Goal: Task Accomplishment & Management: Manage account settings

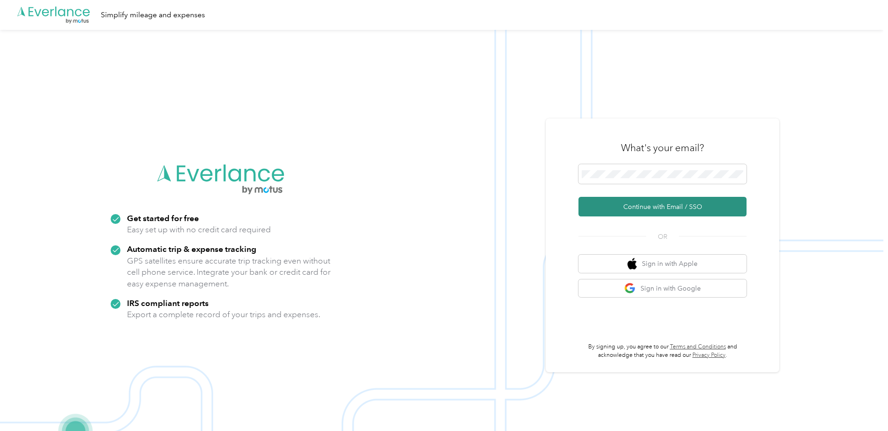
click at [624, 206] on button "Continue with Email / SSO" at bounding box center [662, 207] width 168 height 20
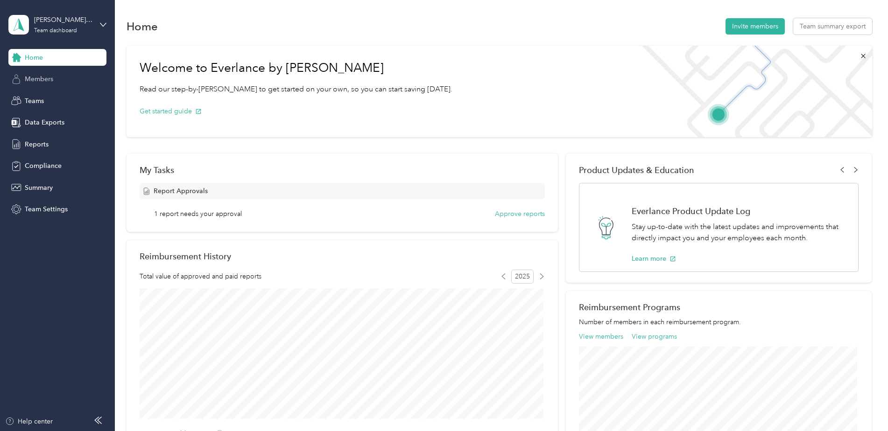
click at [36, 79] on span "Members" at bounding box center [39, 79] width 28 height 10
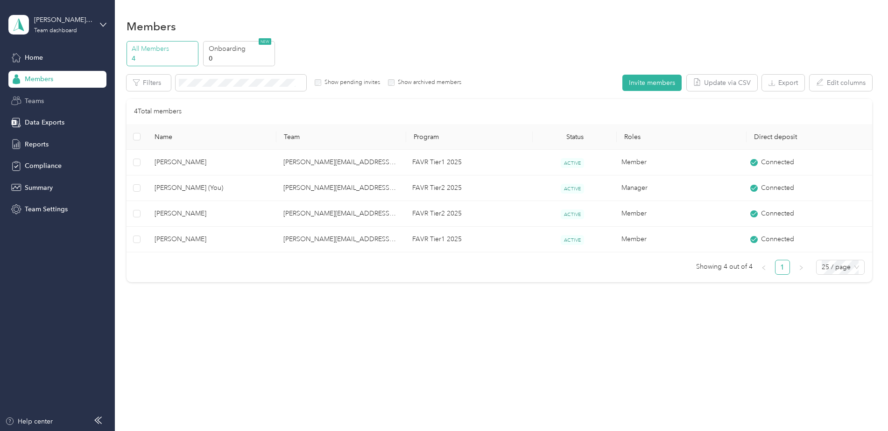
click at [35, 100] on span "Teams" at bounding box center [34, 101] width 19 height 10
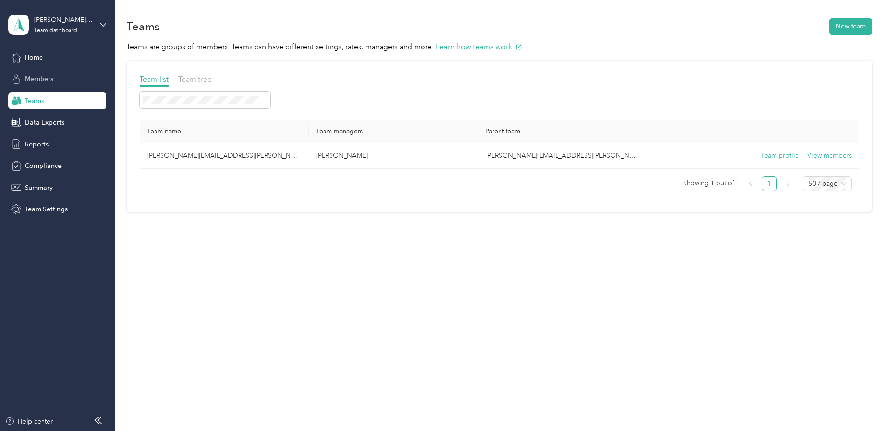
click at [46, 77] on span "Members" at bounding box center [39, 79] width 28 height 10
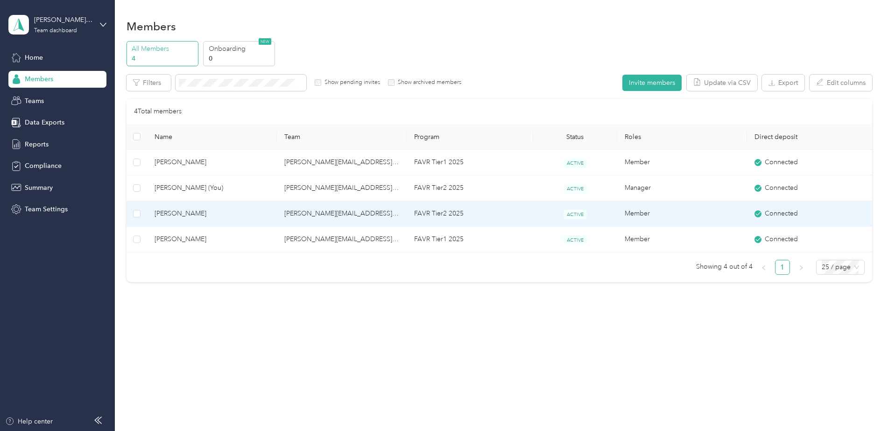
click at [175, 210] on span "[PERSON_NAME]" at bounding box center [211, 214] width 115 height 10
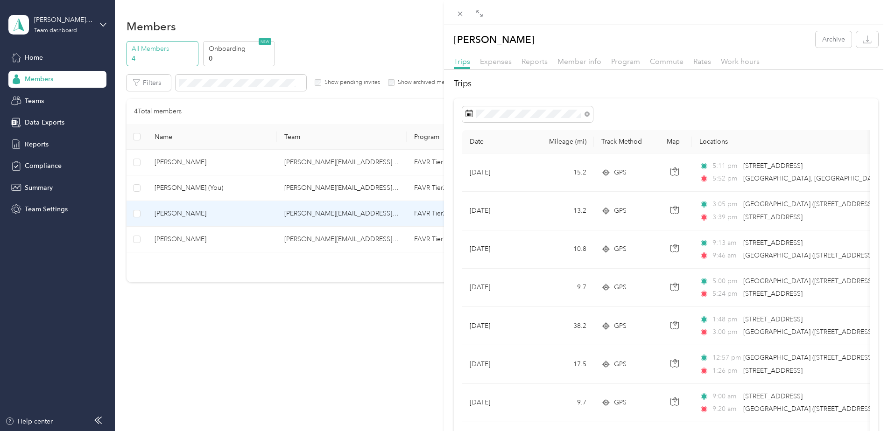
click at [43, 187] on div "John Langley Archive Trips Expenses Reports Member info Program Commute Rates W…" at bounding box center [444, 215] width 888 height 431
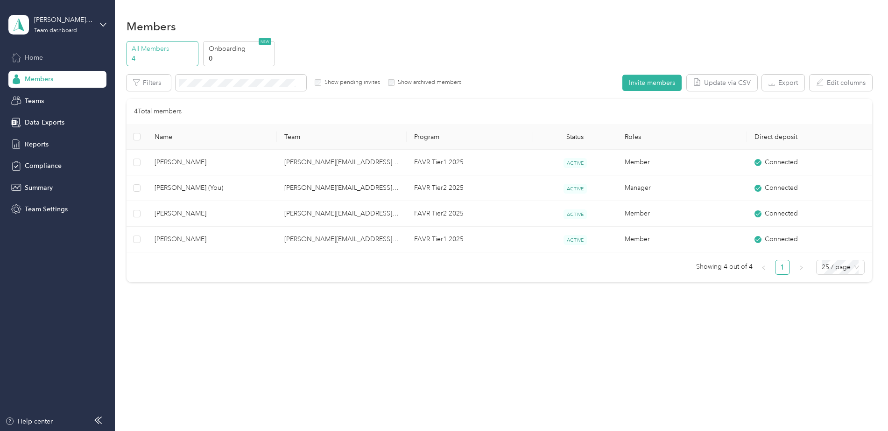
click at [27, 56] on span "Home" at bounding box center [34, 58] width 18 height 10
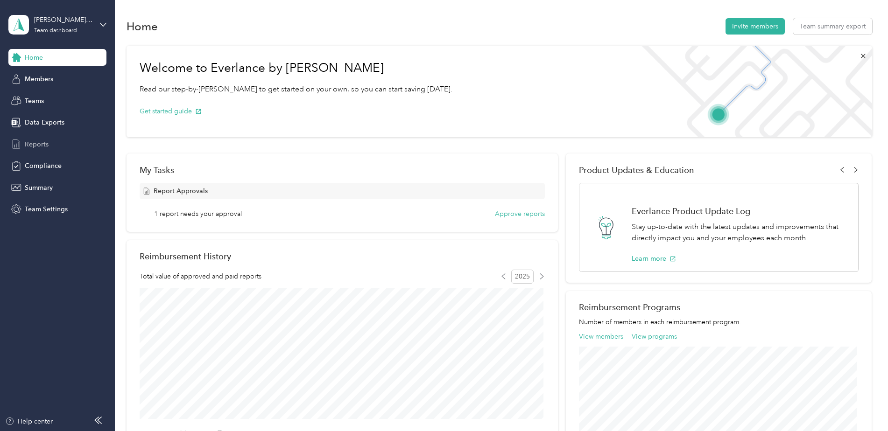
click at [40, 142] on span "Reports" at bounding box center [37, 145] width 24 height 10
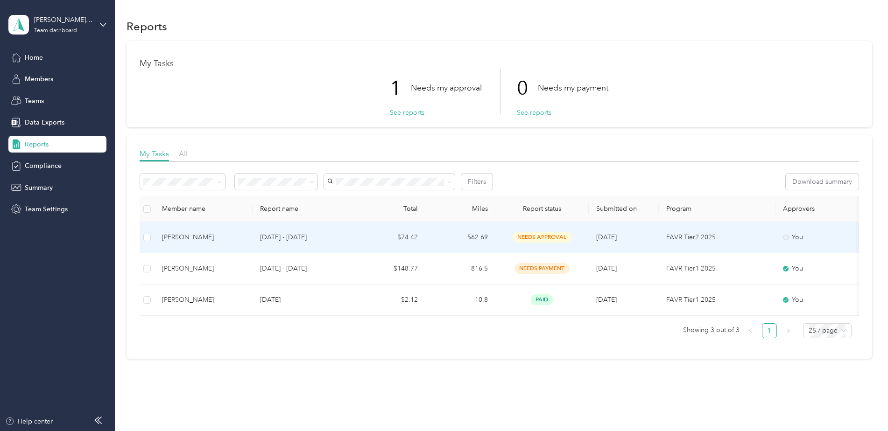
click at [786, 237] on icon at bounding box center [786, 238] width 6 height 6
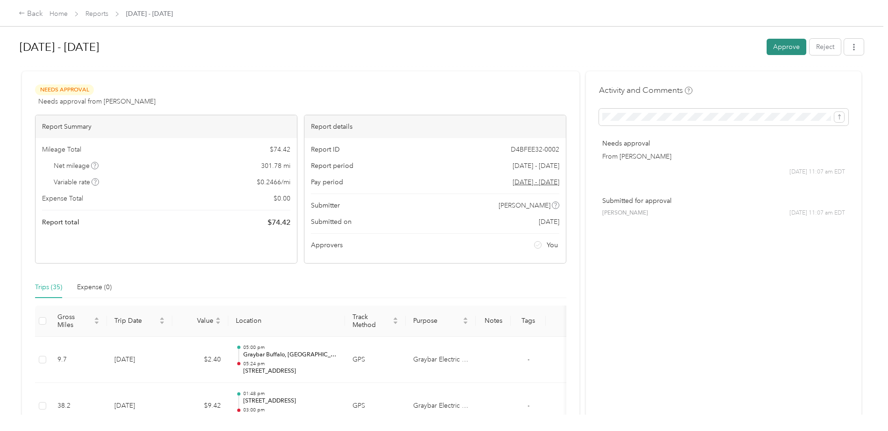
click at [786, 44] on button "Approve" at bounding box center [786, 47] width 40 height 16
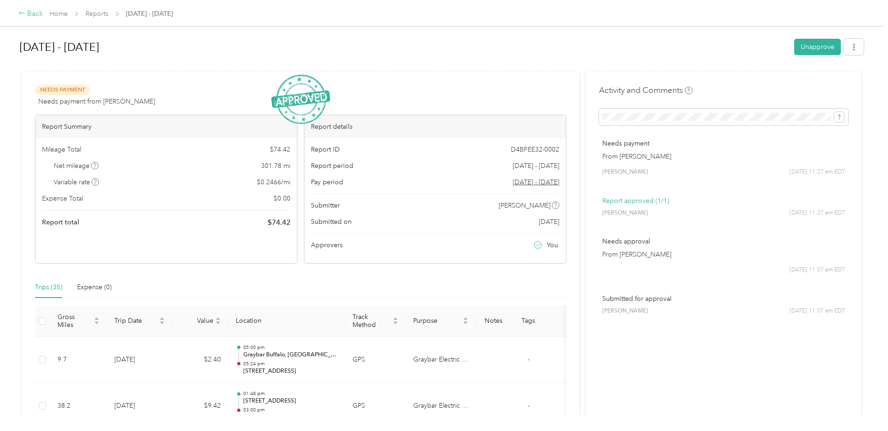
click at [33, 15] on div "Back" at bounding box center [31, 13] width 24 height 11
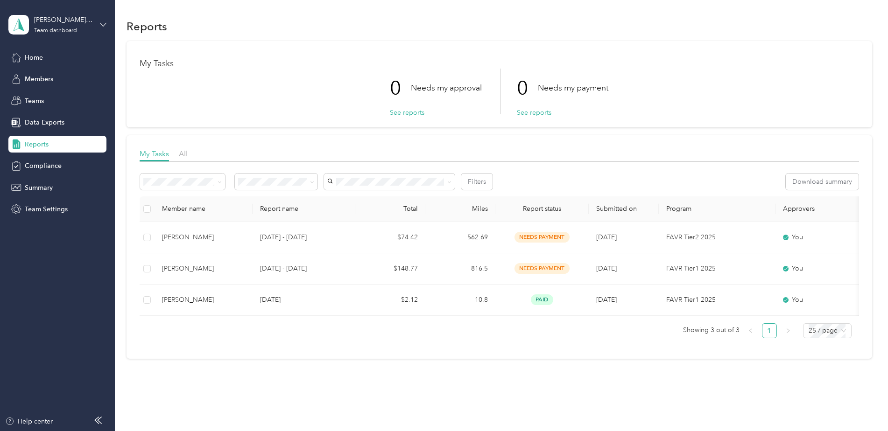
click at [104, 24] on icon at bounding box center [103, 24] width 7 height 7
click at [36, 118] on div "Log out" at bounding box center [35, 119] width 36 height 10
